Goal: Task Accomplishment & Management: Manage account settings

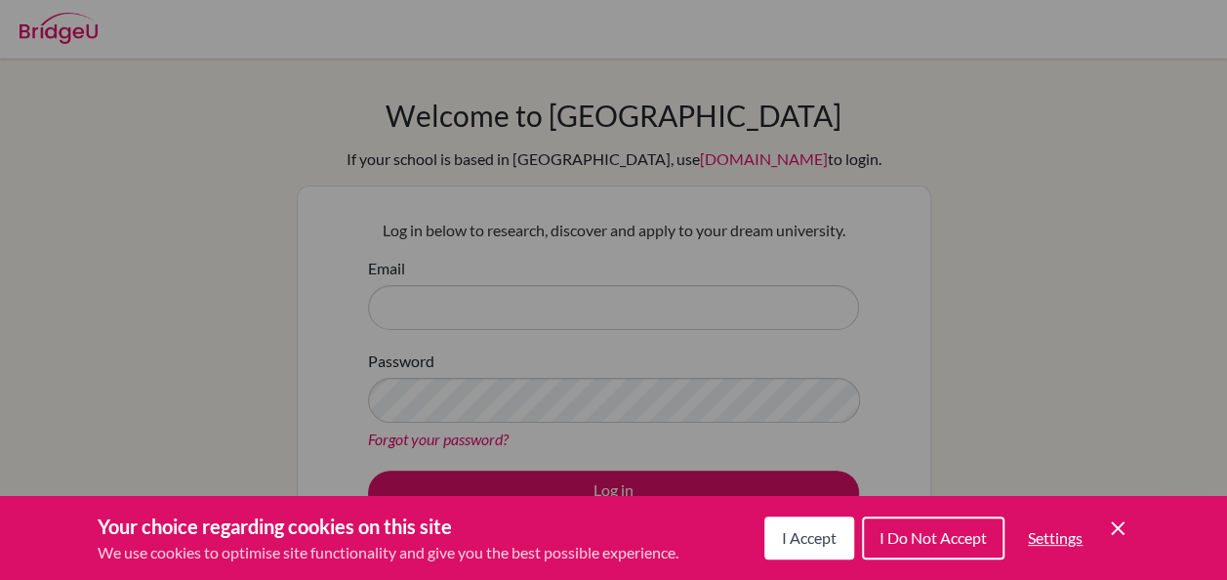
click at [809, 531] on span "I Accept" at bounding box center [809, 537] width 55 height 19
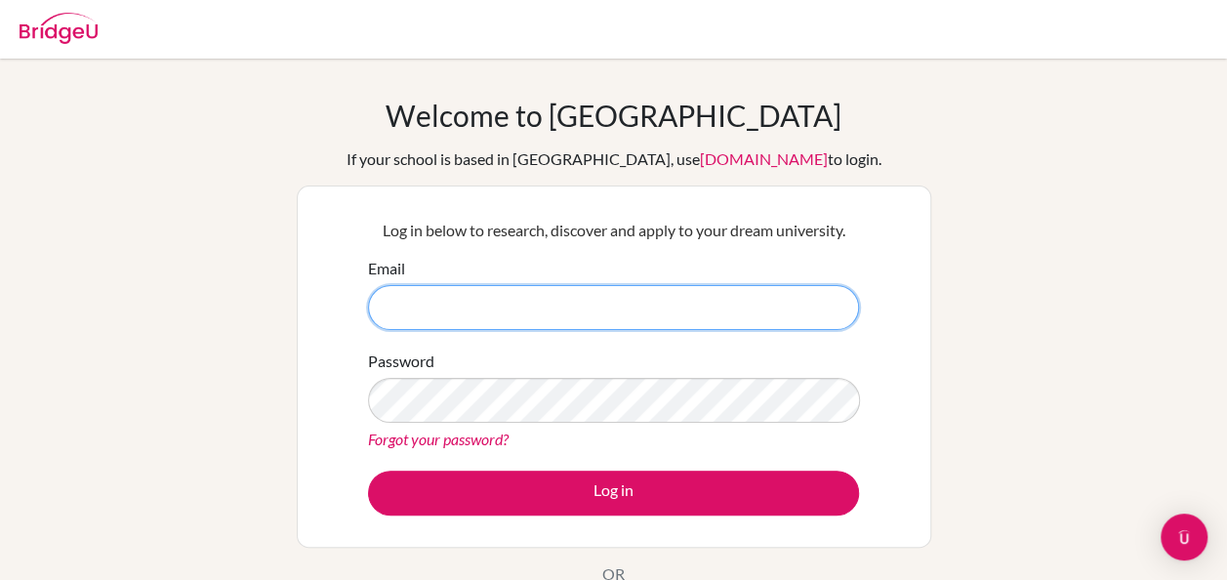
click at [668, 300] on input "Email" at bounding box center [613, 307] width 491 height 45
type input "[EMAIL_ADDRESS][DOMAIN_NAME]"
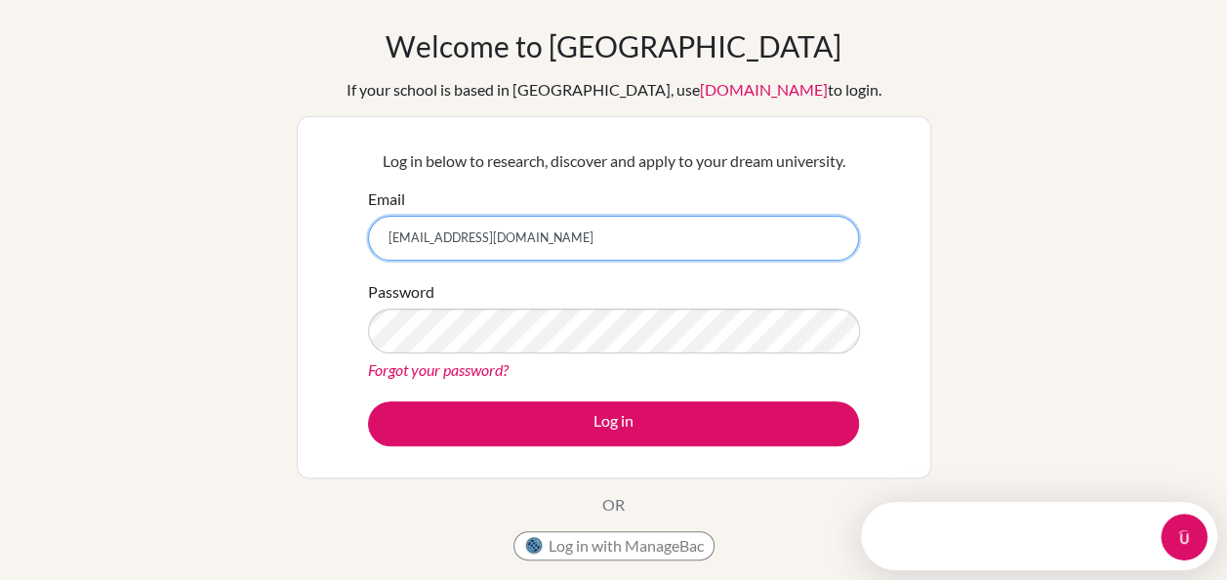
drag, startPoint x: 610, startPoint y: 244, endPoint x: 237, endPoint y: 265, distance: 373.4
click at [237, 265] on div "Welcome to BridgeU If your school is based in China, use app.bridge-u.com.cn to…" at bounding box center [613, 347] width 1227 height 638
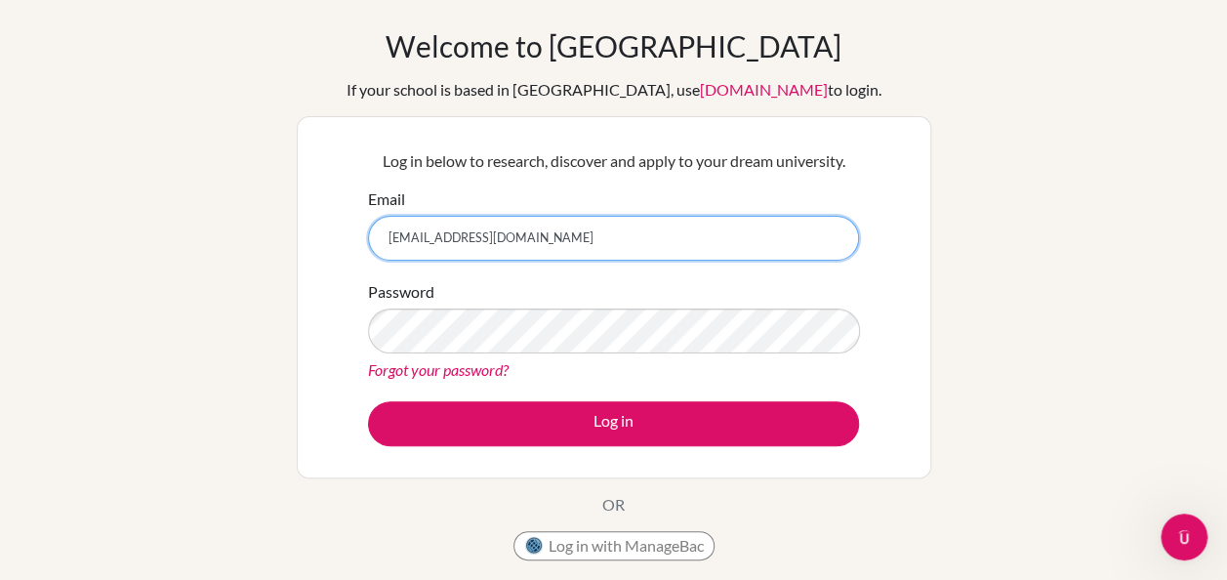
click at [610, 231] on input "[EMAIL_ADDRESS][DOMAIN_NAME]" at bounding box center [613, 238] width 491 height 45
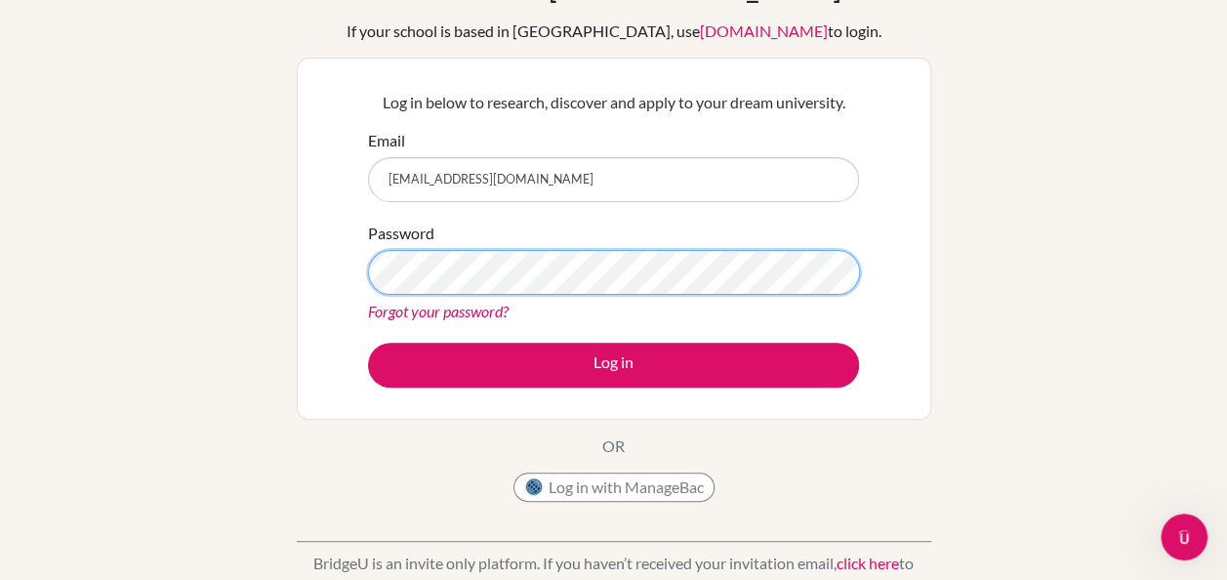
scroll to position [98, 0]
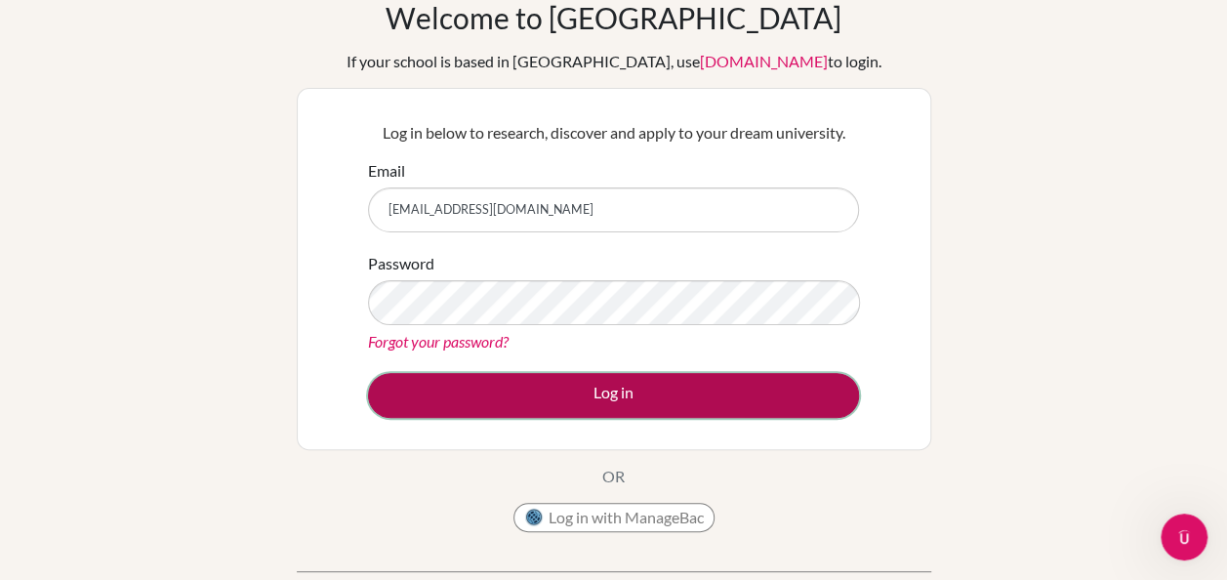
click at [592, 406] on button "Log in" at bounding box center [613, 395] width 491 height 45
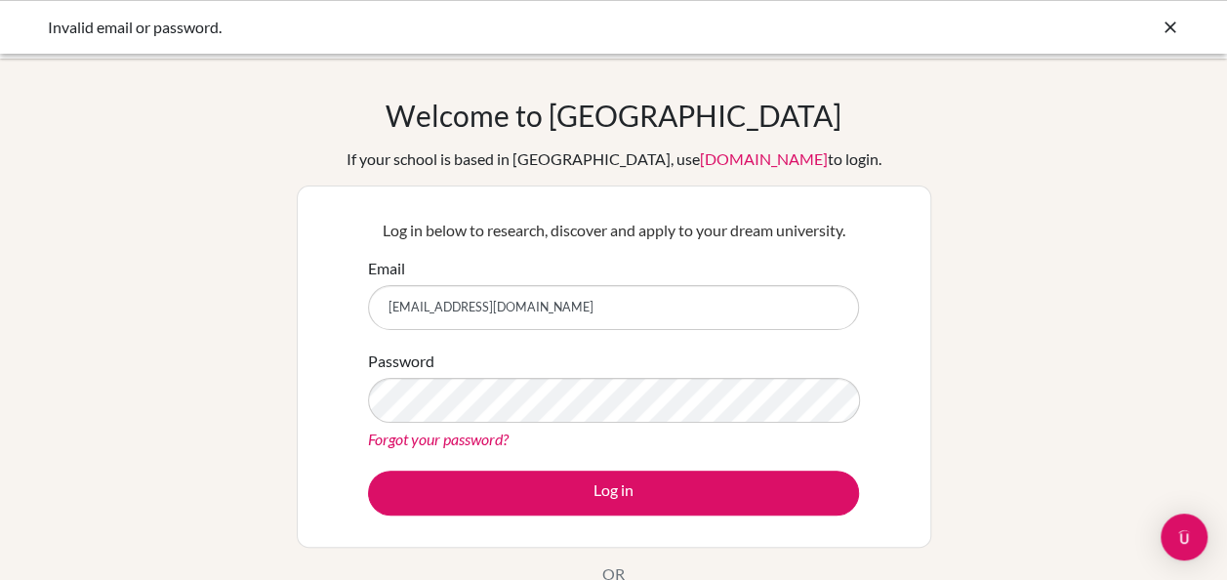
click at [1182, 23] on div "Invalid email or password." at bounding box center [613, 27] width 1227 height 54
click at [1158, 32] on div "Invalid email or password." at bounding box center [614, 27] width 1132 height 23
click at [1172, 27] on icon at bounding box center [1170, 28] width 20 height 20
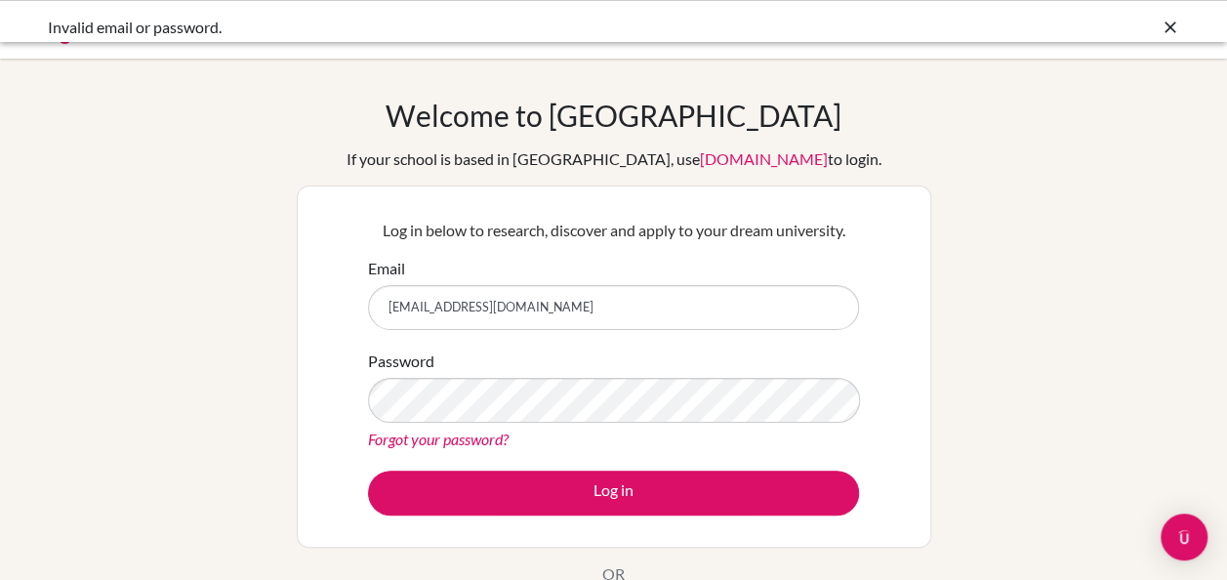
click at [1171, 25] on icon at bounding box center [1170, 28] width 20 height 20
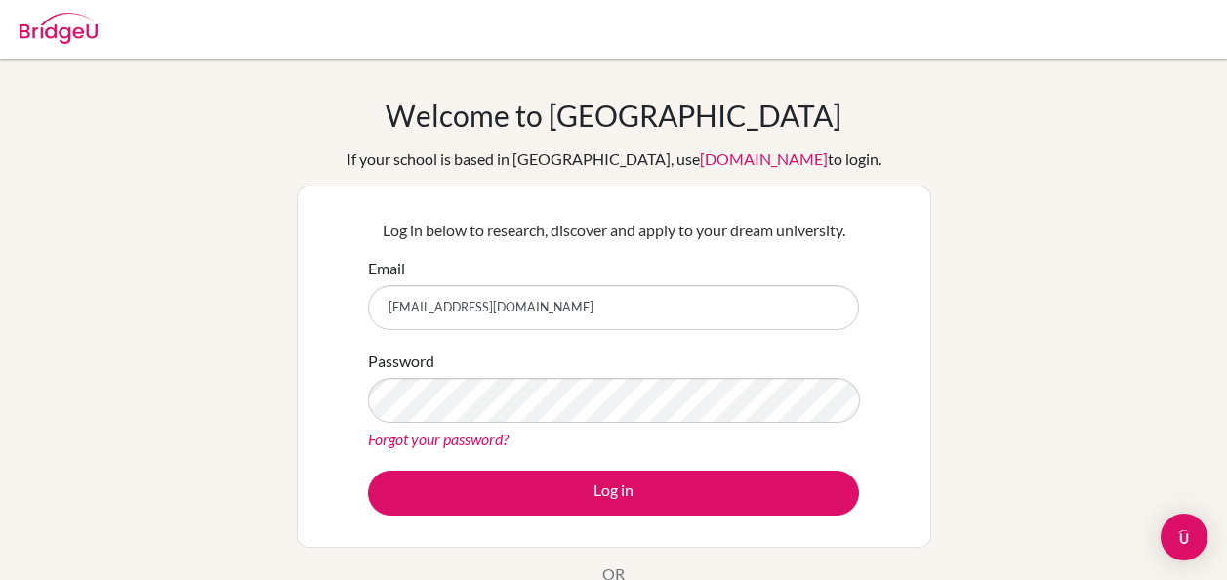
scroll to position [98, 0]
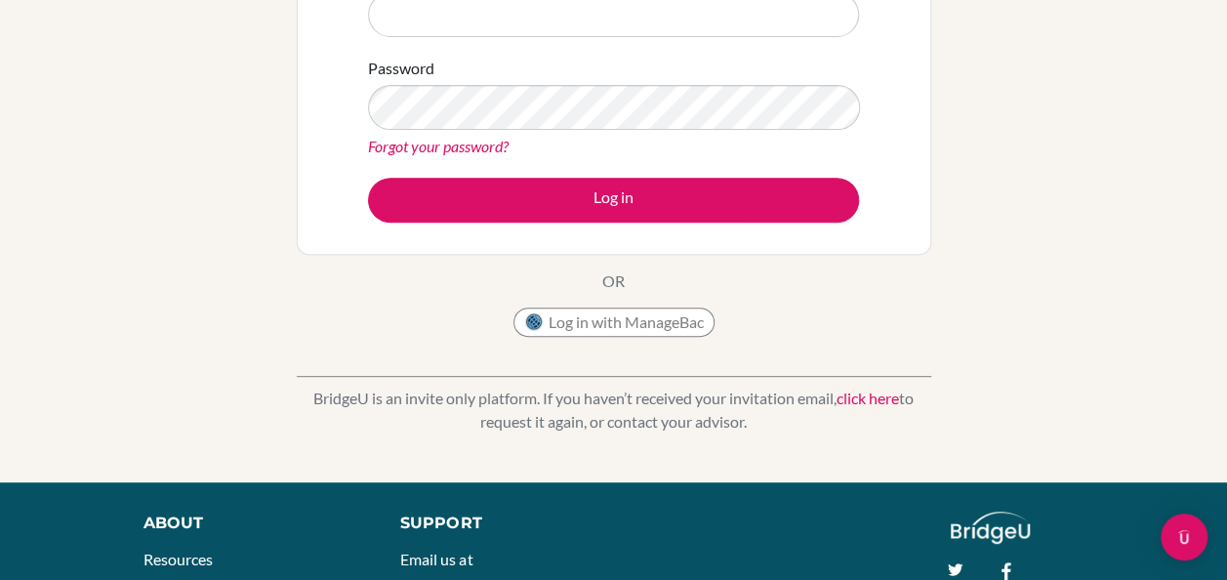
scroll to position [98, 0]
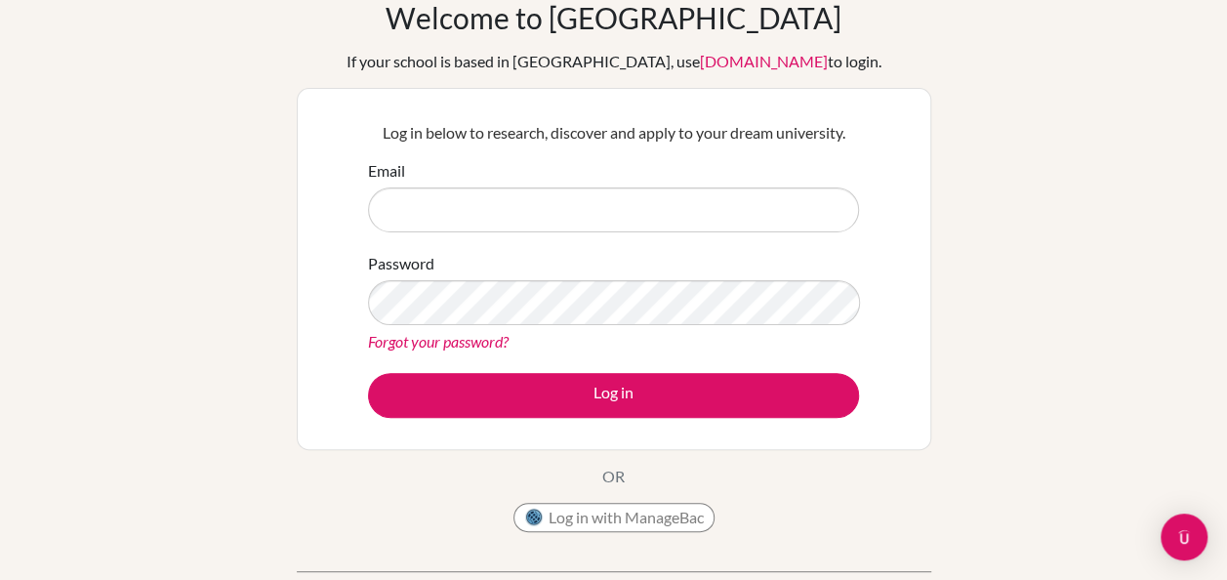
click at [449, 349] on div "Forgot your password?" at bounding box center [613, 341] width 491 height 23
click at [445, 345] on link "Forgot your password?" at bounding box center [438, 341] width 141 height 19
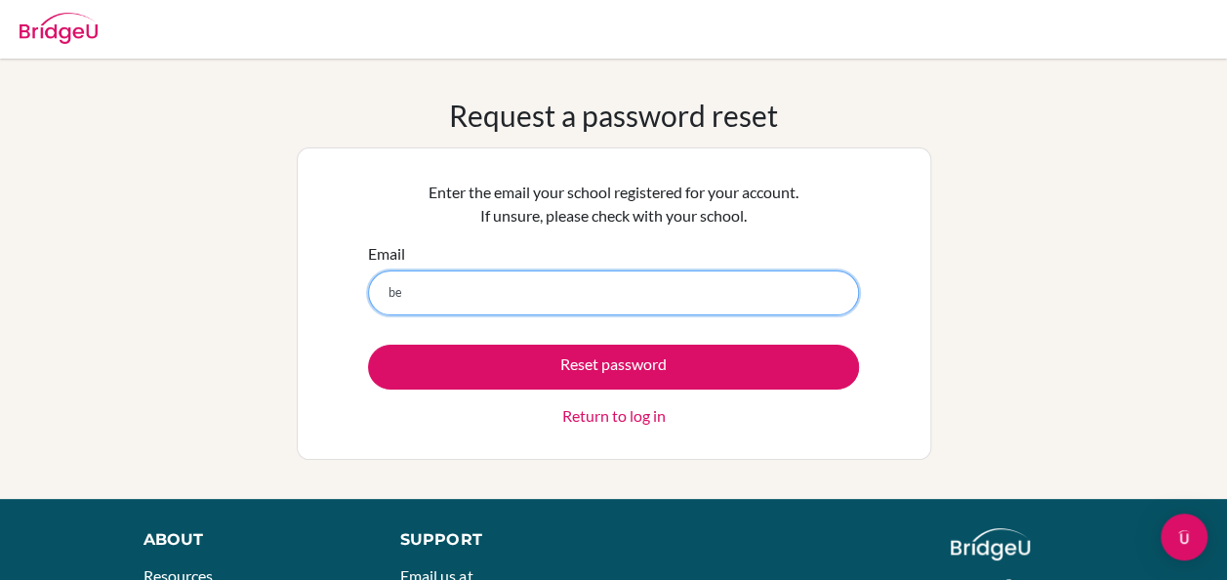
type input "[EMAIL_ADDRESS][DOMAIN_NAME]"
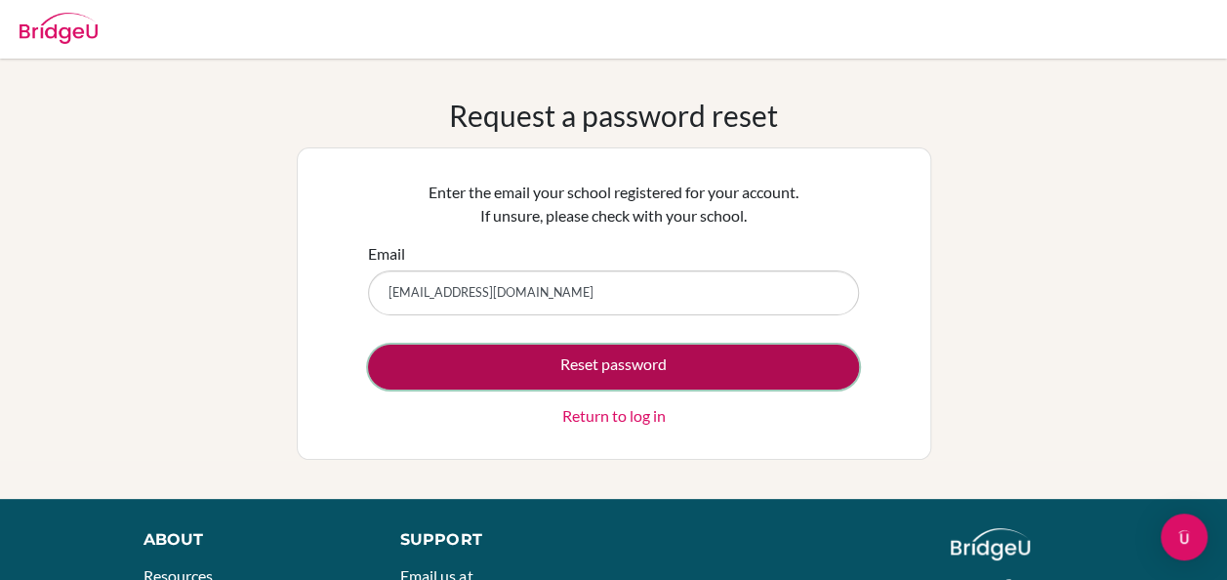
click at [590, 369] on button "Reset password" at bounding box center [613, 367] width 491 height 45
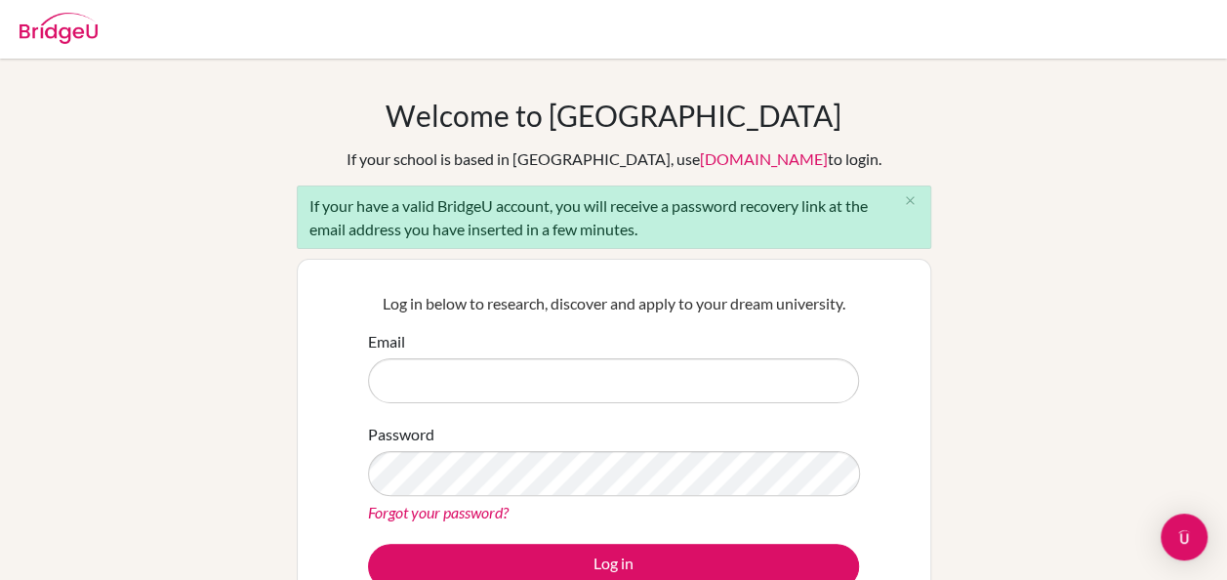
drag, startPoint x: 299, startPoint y: 204, endPoint x: 807, endPoint y: 221, distance: 508.8
click at [807, 221] on div "If your have a valid BridgeU account, you will receive a password recovery link…" at bounding box center [614, 216] width 634 height 63
drag, startPoint x: 807, startPoint y: 221, endPoint x: 809, endPoint y: 297, distance: 76.2
click at [809, 297] on p "Log in below to research, discover and apply to your dream university." at bounding box center [613, 303] width 491 height 23
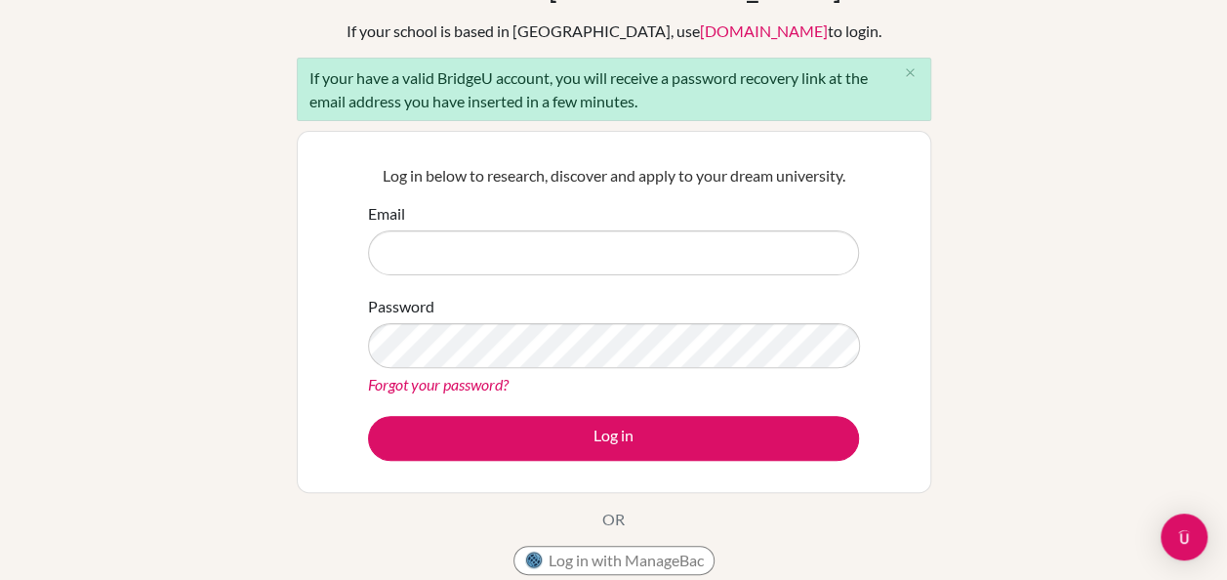
scroll to position [98, 0]
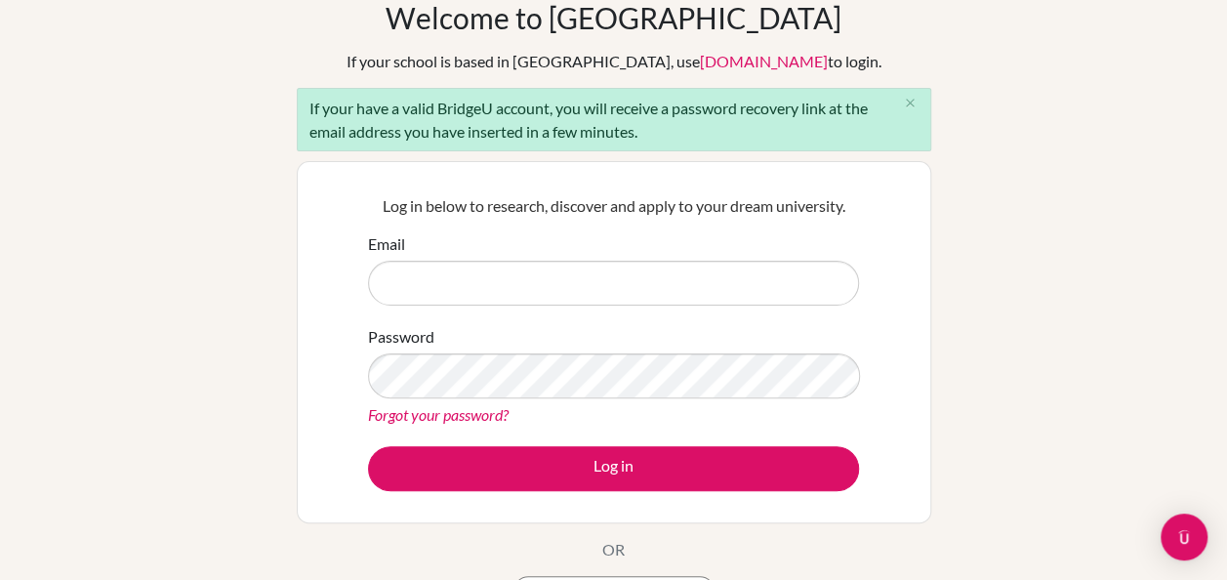
drag, startPoint x: 310, startPoint y: 111, endPoint x: 686, endPoint y: 129, distance: 376.2
click at [686, 129] on div "If your have a valid BridgeU account, you will receive a password recovery link…" at bounding box center [614, 119] width 634 height 63
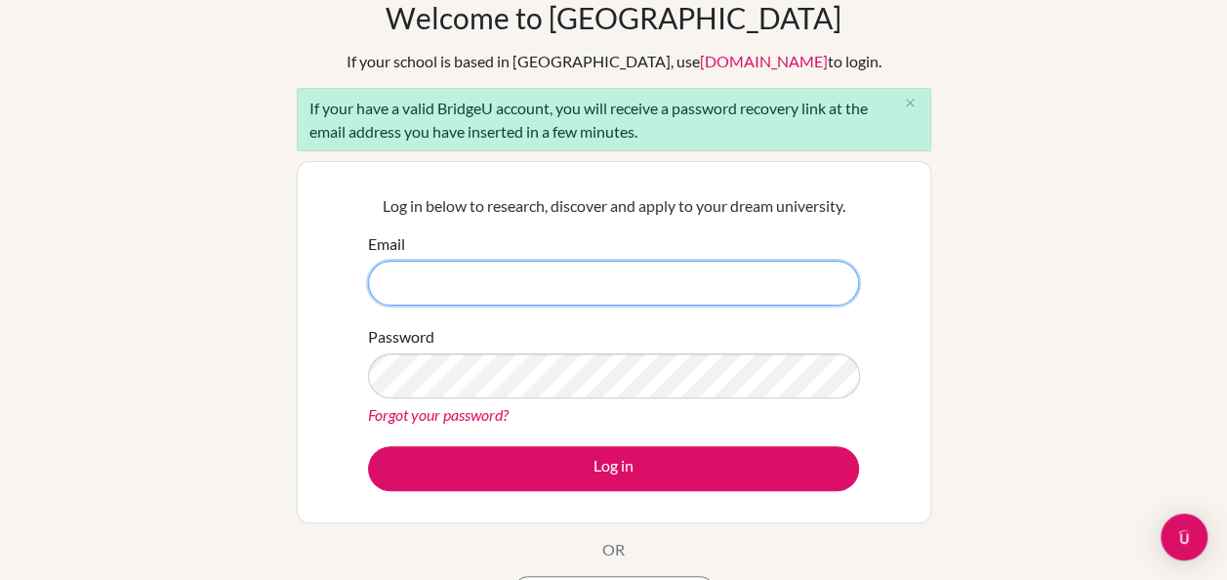
drag, startPoint x: 686, startPoint y: 129, endPoint x: 670, endPoint y: 275, distance: 147.3
click at [670, 275] on input "Email" at bounding box center [613, 283] width 491 height 45
type input "bella.ng.sq@gmail.com"
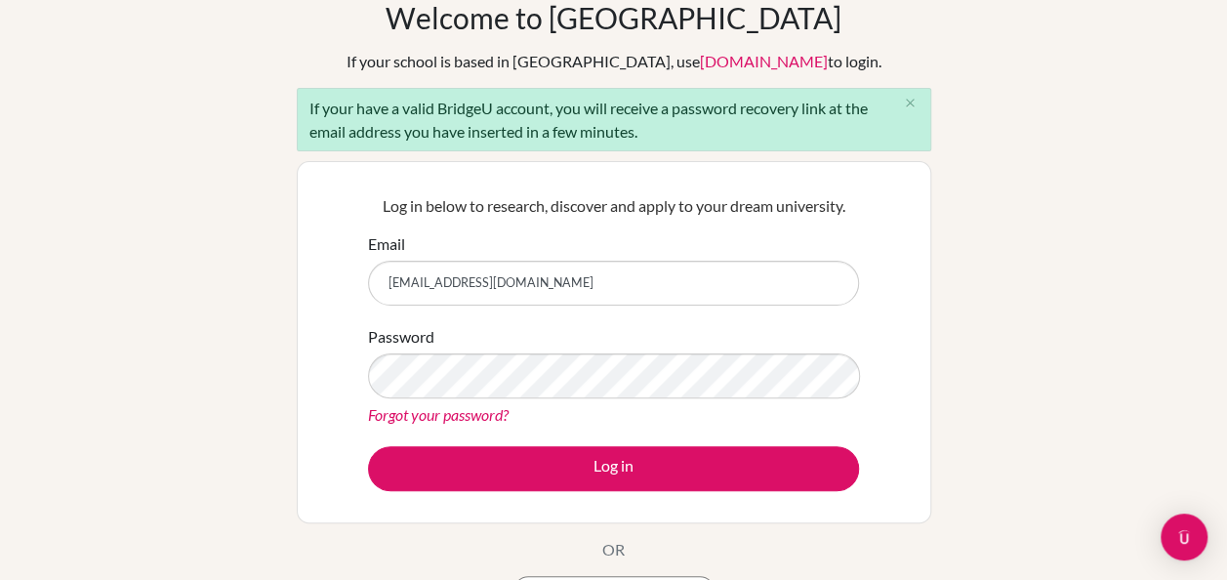
click at [433, 409] on link "Forgot your password?" at bounding box center [438, 414] width 141 height 19
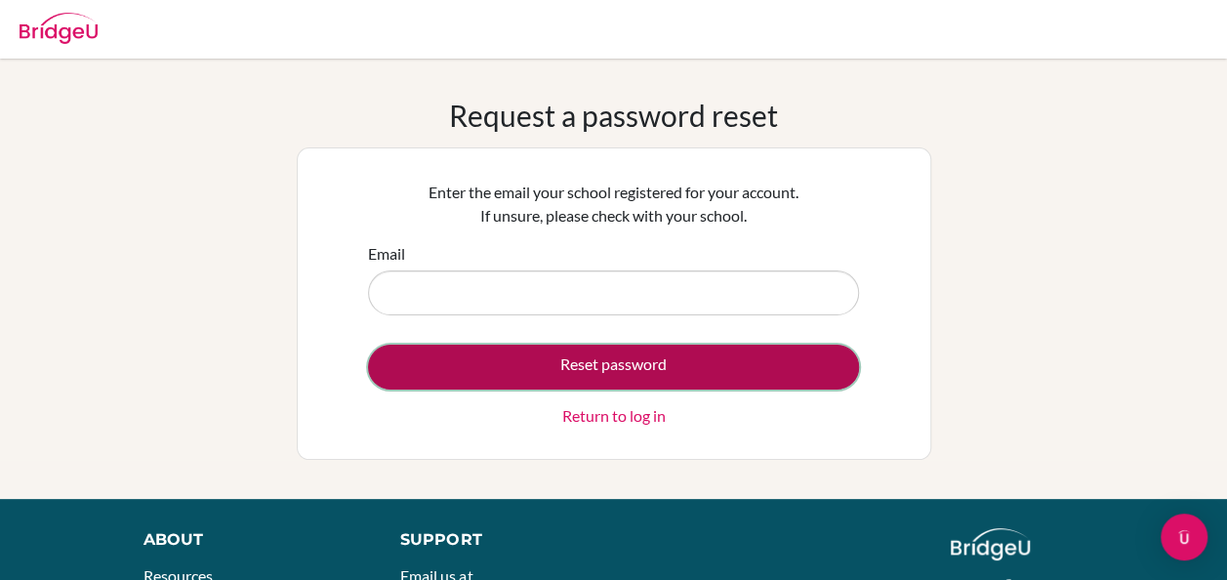
click at [612, 370] on button "Reset password" at bounding box center [613, 367] width 491 height 45
